Goal: Task Accomplishment & Management: Manage account settings

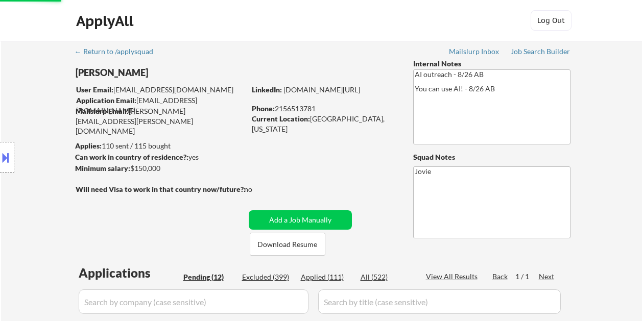
select select ""pending""
select select ""applied""
select select ""pending""
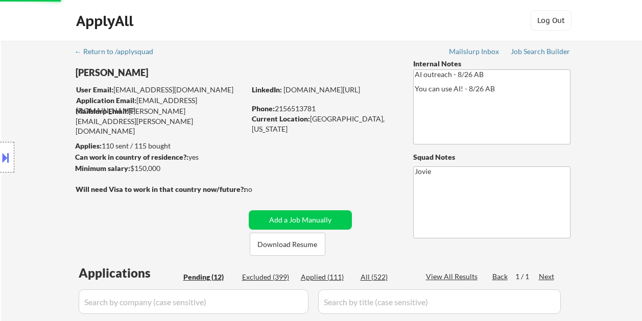
select select ""pending""
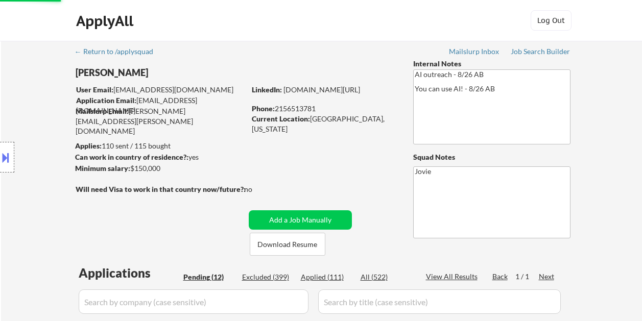
select select ""pending""
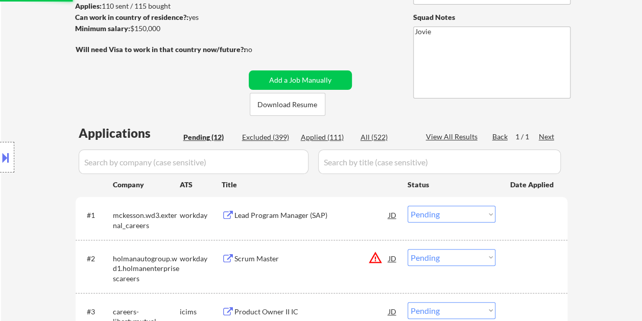
scroll to position [51, 0]
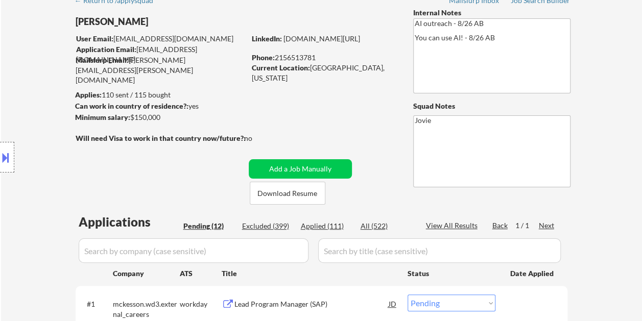
select select ""pending""
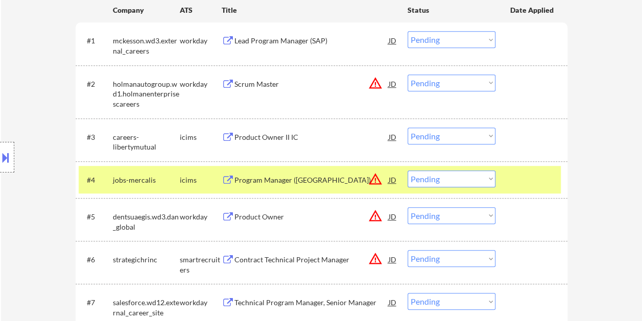
scroll to position [306, 0]
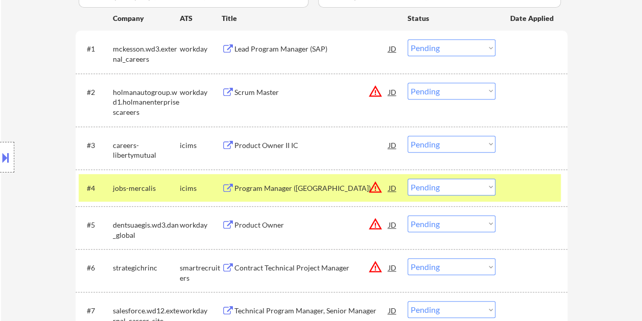
click at [522, 179] on div at bounding box center [532, 188] width 45 height 18
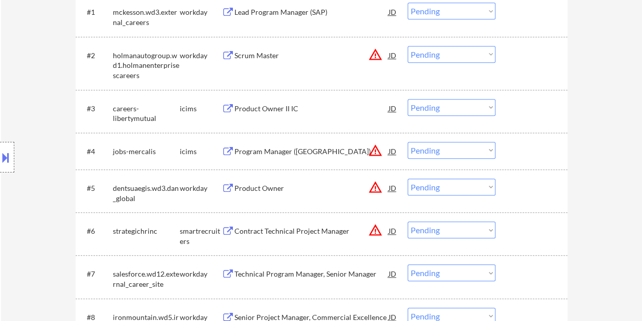
scroll to position [459, 0]
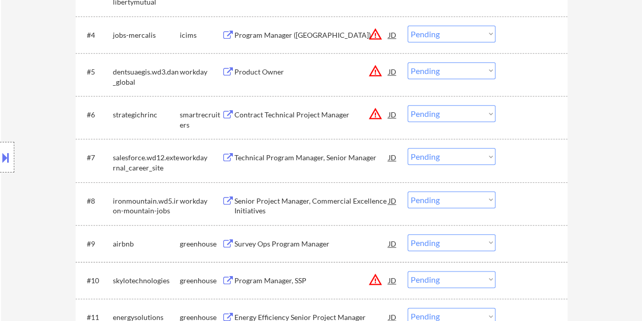
click at [505, 116] on div "#6 strategichrinc smartrecruiters Contract Technical Project Manager JD warning…" at bounding box center [320, 118] width 482 height 34
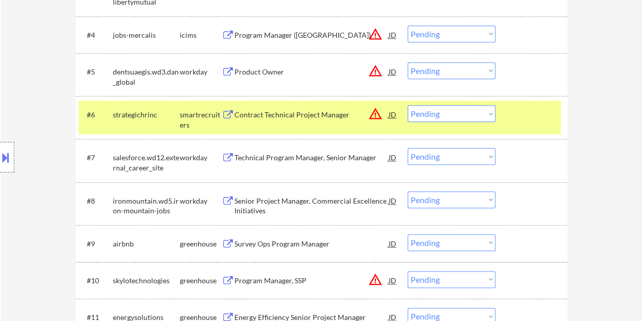
click at [259, 116] on div "Contract Technical Project Manager" at bounding box center [311, 115] width 154 height 10
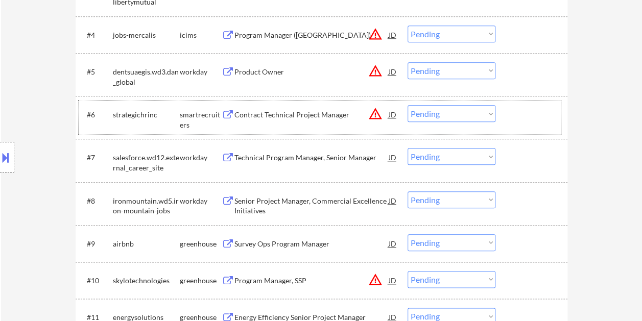
click at [513, 111] on div at bounding box center [532, 114] width 45 height 18
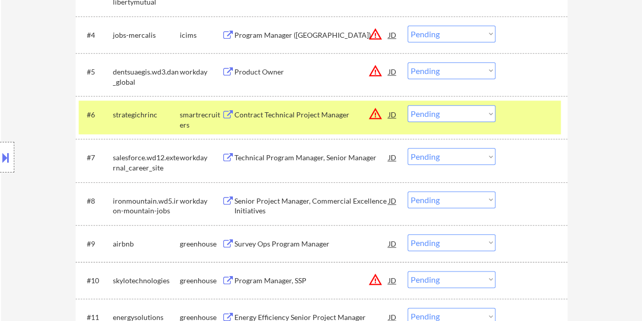
click at [492, 113] on select "Choose an option... Pending Applied Excluded (Questions) Excluded (Expired) Exc…" at bounding box center [451, 113] width 88 height 17
click at [407, 105] on select "Choose an option... Pending Applied Excluded (Questions) Excluded (Expired) Exc…" at bounding box center [451, 113] width 88 height 17
select select ""pending""
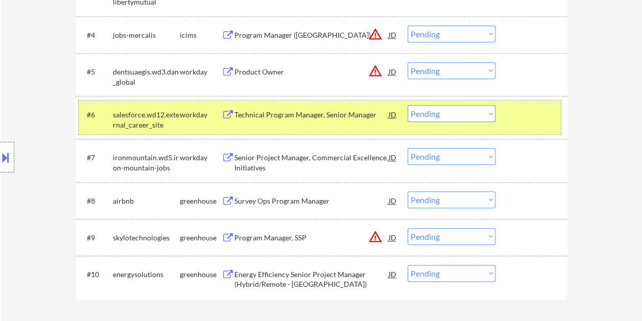
click at [525, 120] on div at bounding box center [532, 114] width 45 height 18
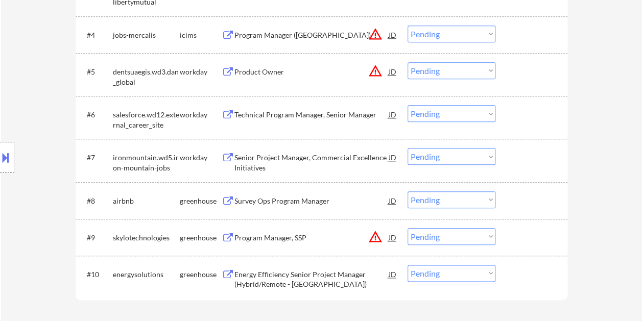
click at [519, 200] on div at bounding box center [532, 200] width 45 height 18
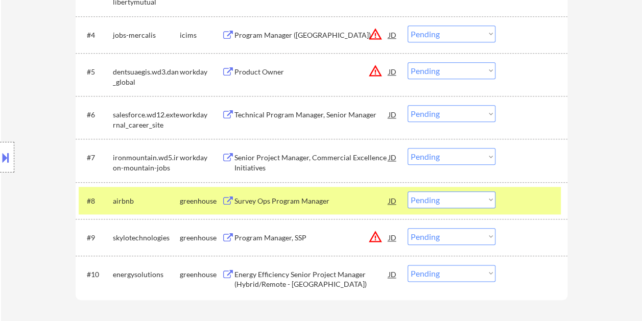
click at [323, 196] on div "Survey Ops Program Manager" at bounding box center [311, 201] width 154 height 10
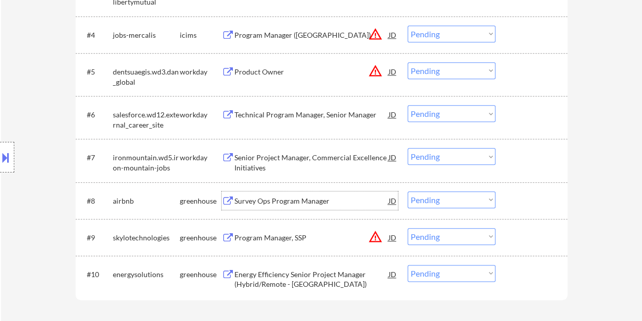
drag, startPoint x: 520, startPoint y: 205, endPoint x: 489, endPoint y: 201, distance: 30.8
click at [516, 204] on div at bounding box center [532, 200] width 45 height 18
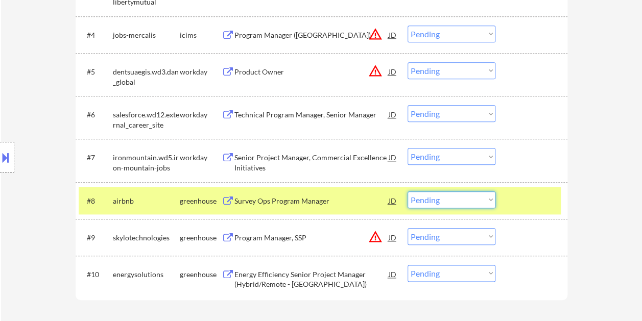
click at [489, 201] on select "Choose an option... Pending Applied Excluded (Questions) Excluded (Expired) Exc…" at bounding box center [451, 199] width 88 height 17
click at [407, 191] on select "Choose an option... Pending Applied Excluded (Questions) Excluded (Expired) Exc…" at bounding box center [451, 199] width 88 height 17
select select ""pending""
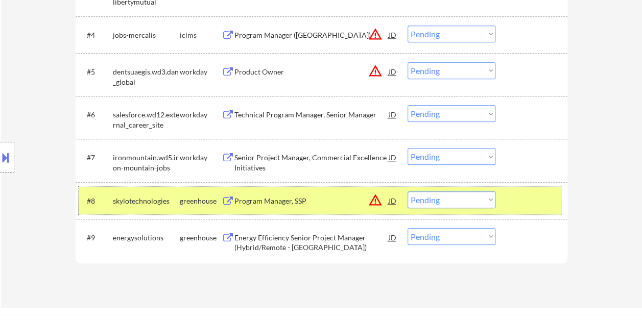
click at [537, 203] on div at bounding box center [532, 200] width 45 height 18
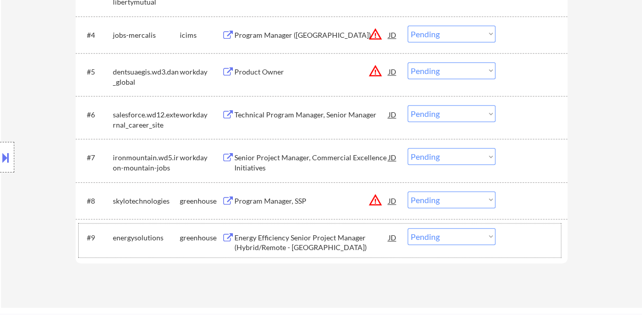
click at [528, 232] on div at bounding box center [532, 237] width 45 height 18
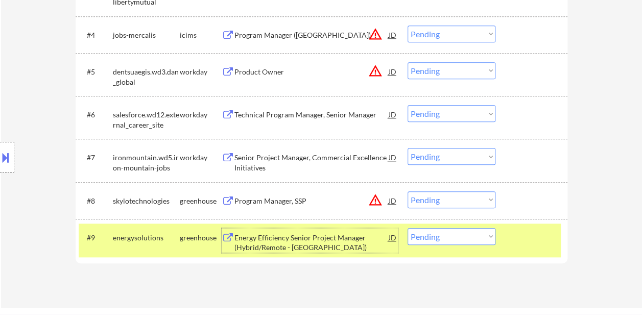
click at [322, 232] on div "Energy Efficiency Senior Project Manager (Hybrid/Remote - [GEOGRAPHIC_DATA])" at bounding box center [311, 240] width 154 height 25
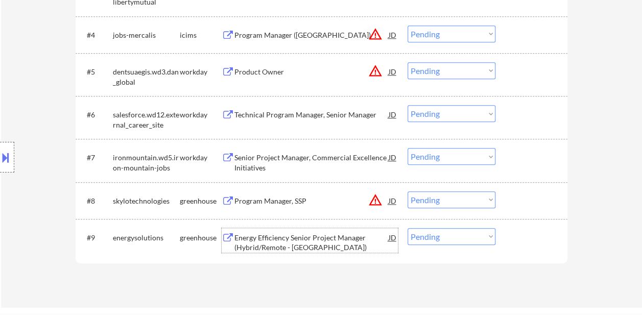
drag, startPoint x: 528, startPoint y: 234, endPoint x: 499, endPoint y: 237, distance: 28.7
click at [528, 234] on div at bounding box center [532, 237] width 45 height 18
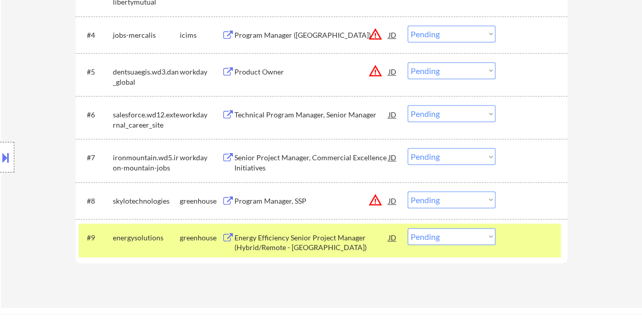
click at [493, 237] on select "Choose an option... Pending Applied Excluded (Questions) Excluded (Expired) Exc…" at bounding box center [451, 236] width 88 height 17
select select ""excluded__bad_match_""
click at [407, 228] on select "Choose an option... Pending Applied Excluded (Questions) Excluded (Expired) Exc…" at bounding box center [451, 236] width 88 height 17
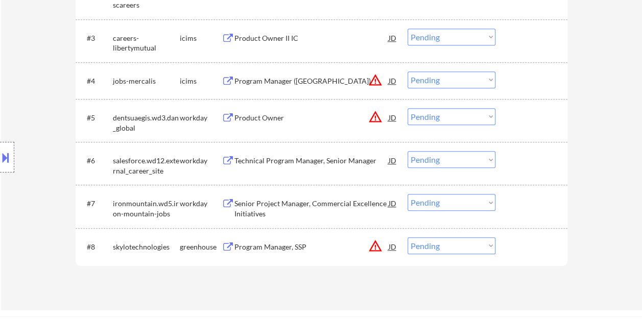
scroll to position [408, 0]
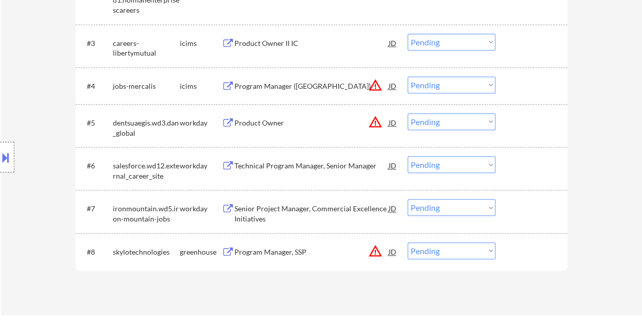
click at [528, 259] on div at bounding box center [532, 251] width 45 height 18
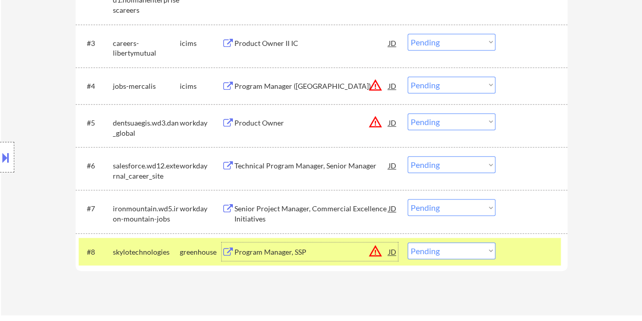
click at [314, 254] on div "Program Manager, SSP" at bounding box center [311, 252] width 154 height 10
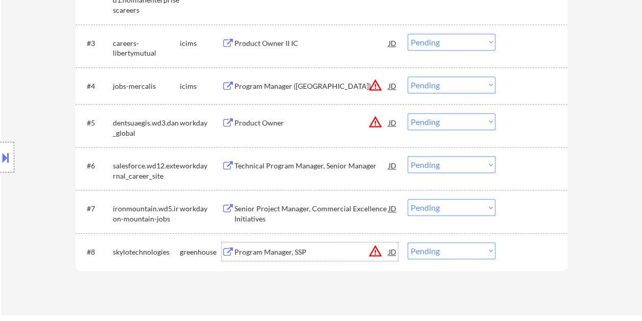
drag, startPoint x: 529, startPoint y: 241, endPoint x: 499, endPoint y: 248, distance: 30.3
click at [529, 242] on div "#8 skylotechnologies greenhouse Program Manager, SSP JD warning_amber Choose an…" at bounding box center [320, 252] width 482 height 28
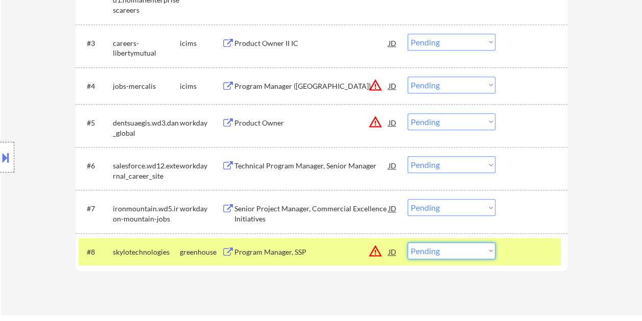
click at [490, 251] on select "Choose an option... Pending Applied Excluded (Questions) Excluded (Expired) Exc…" at bounding box center [451, 250] width 88 height 17
select select ""excluded__bad_match_""
click at [407, 242] on select "Choose an option... Pending Applied Excluded (Questions) Excluded (Expired) Exc…" at bounding box center [451, 250] width 88 height 17
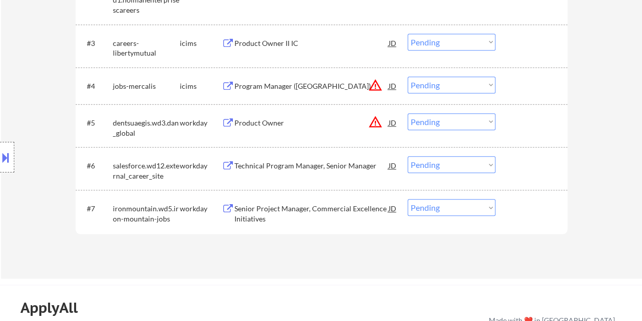
click at [510, 205] on div at bounding box center [532, 208] width 45 height 18
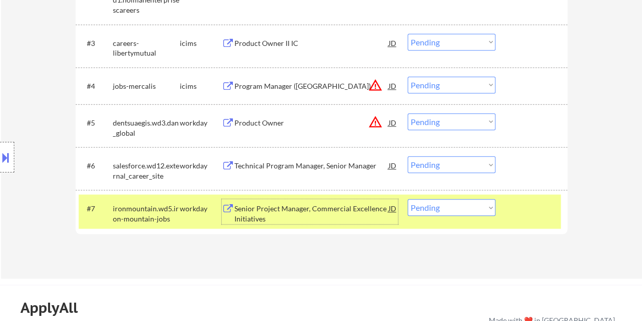
click at [320, 203] on div "Senior Project Manager, Commercial Excellence Initiatives" at bounding box center [311, 211] width 154 height 25
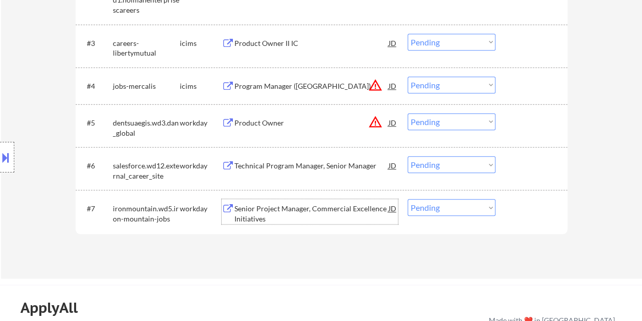
click at [511, 214] on div at bounding box center [532, 208] width 45 height 18
